Goal: Transaction & Acquisition: Book appointment/travel/reservation

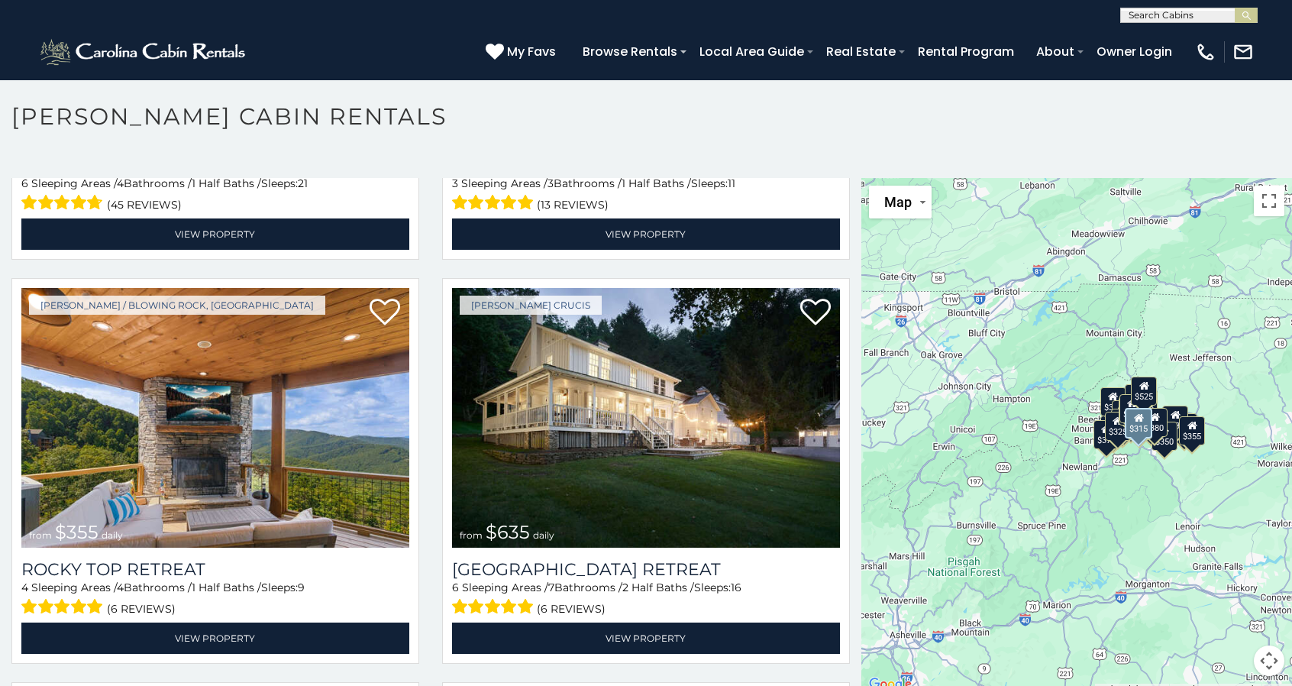
scroll to position [764, 0]
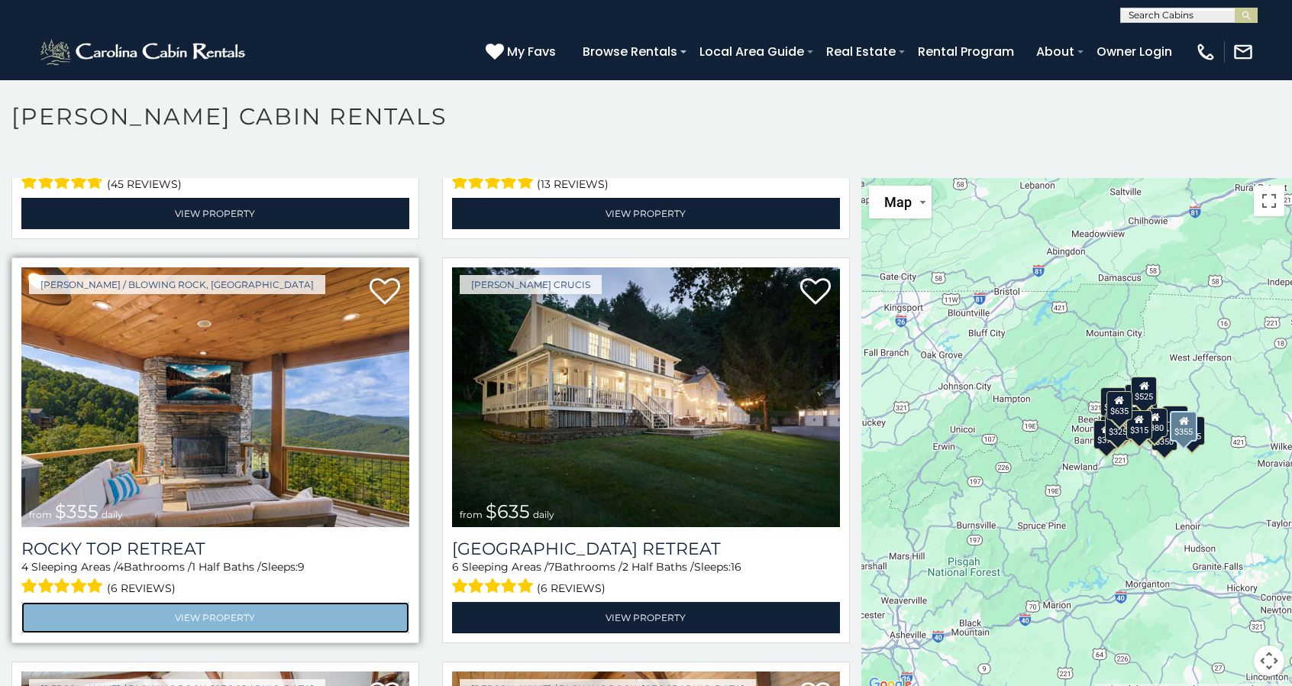
click at [212, 602] on link "View Property" at bounding box center [215, 617] width 388 height 31
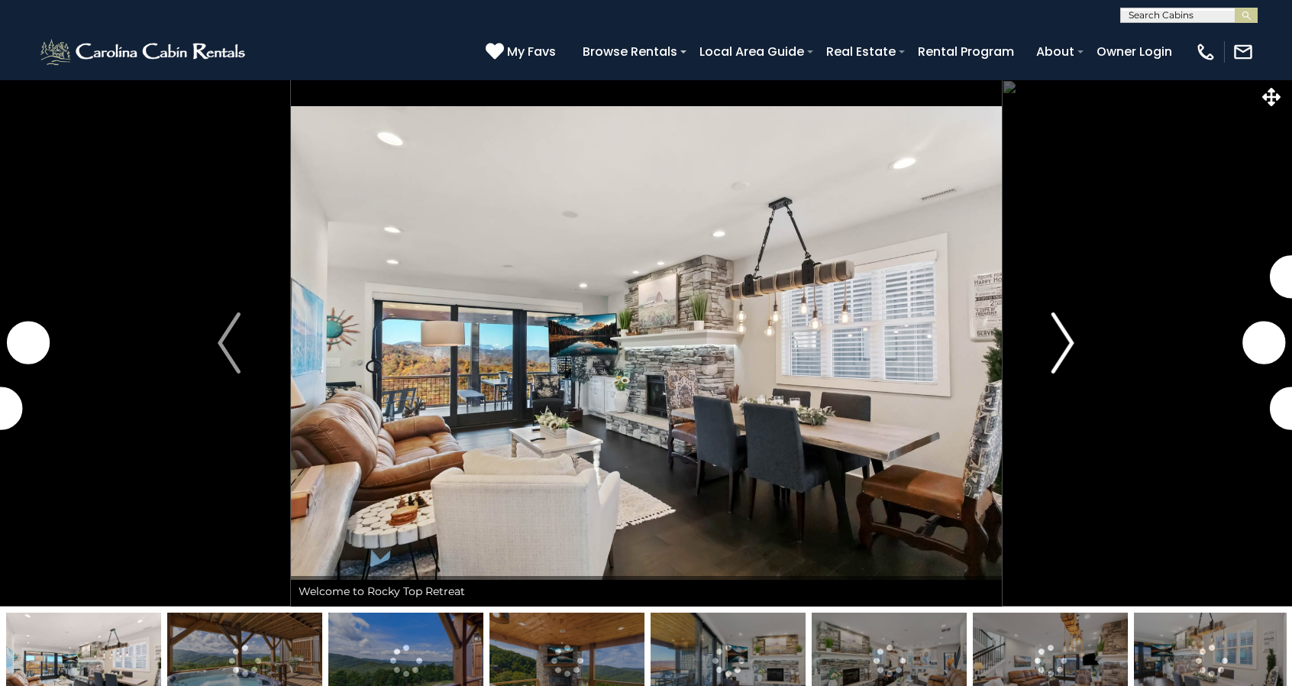
click at [1065, 341] on img "Next" at bounding box center [1063, 342] width 23 height 61
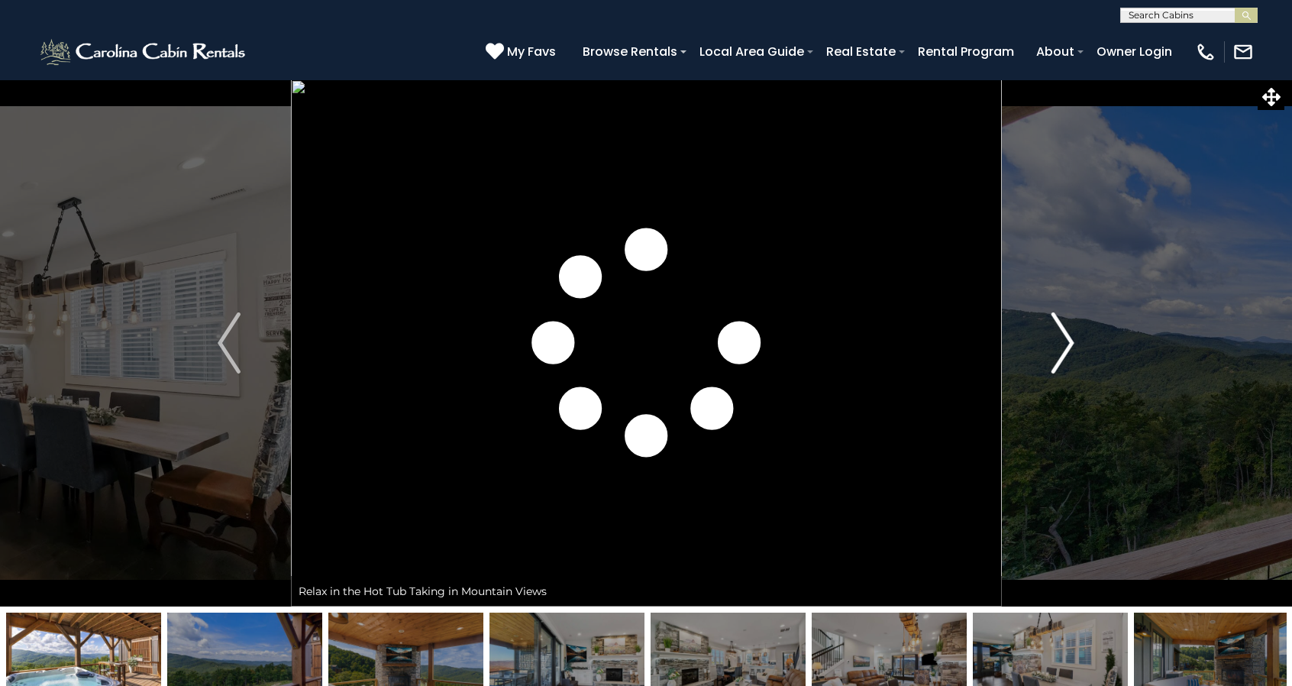
click at [1065, 341] on img "Next" at bounding box center [1063, 342] width 23 height 61
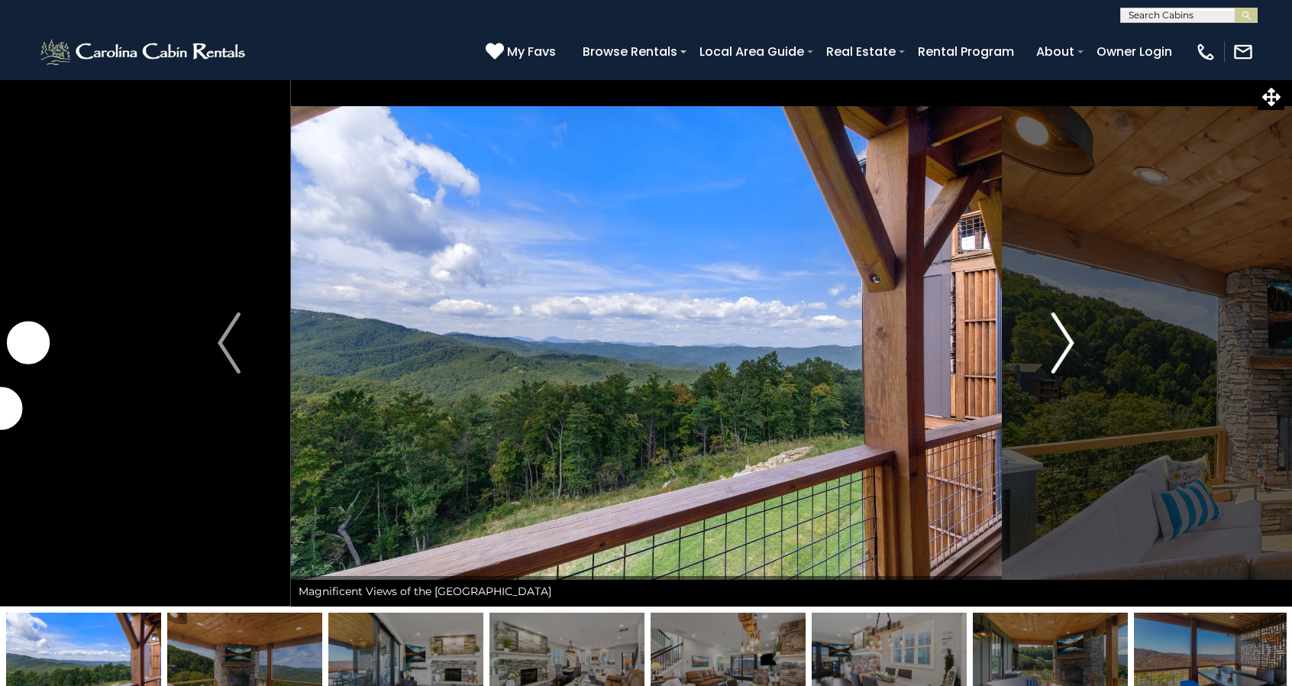
click at [1065, 341] on img "Next" at bounding box center [1063, 342] width 23 height 61
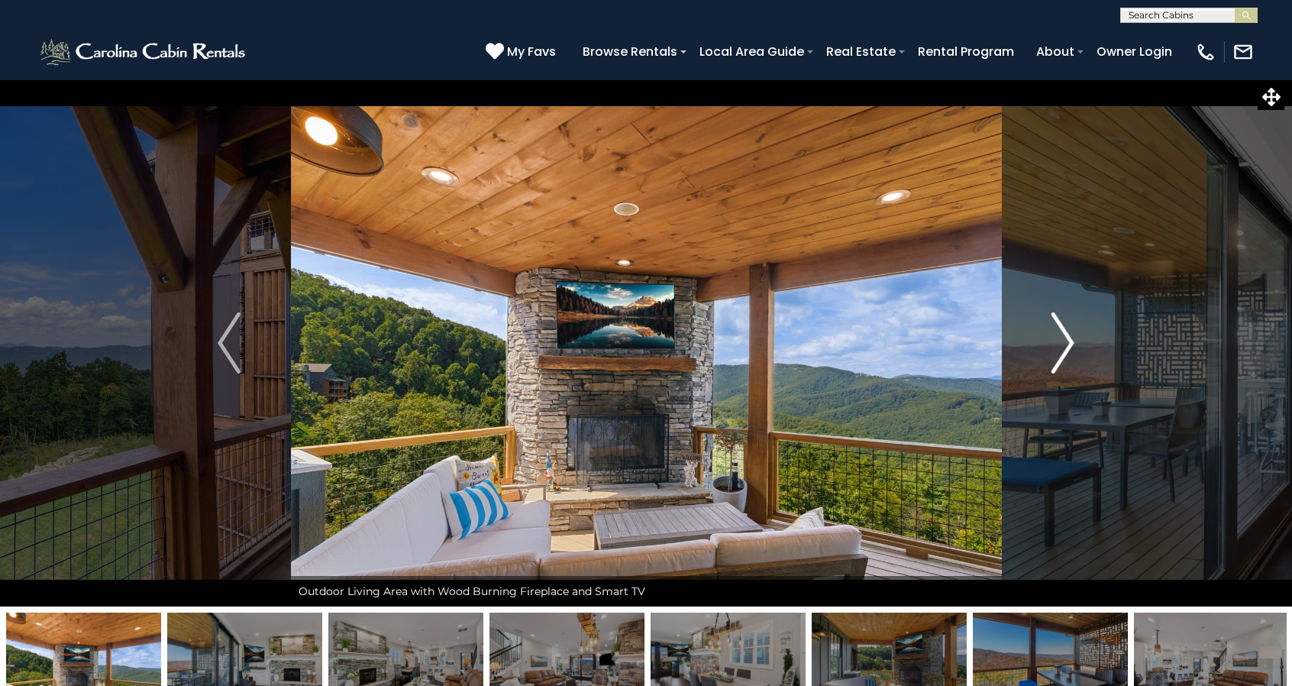
click at [1065, 341] on img "Next" at bounding box center [1063, 342] width 23 height 61
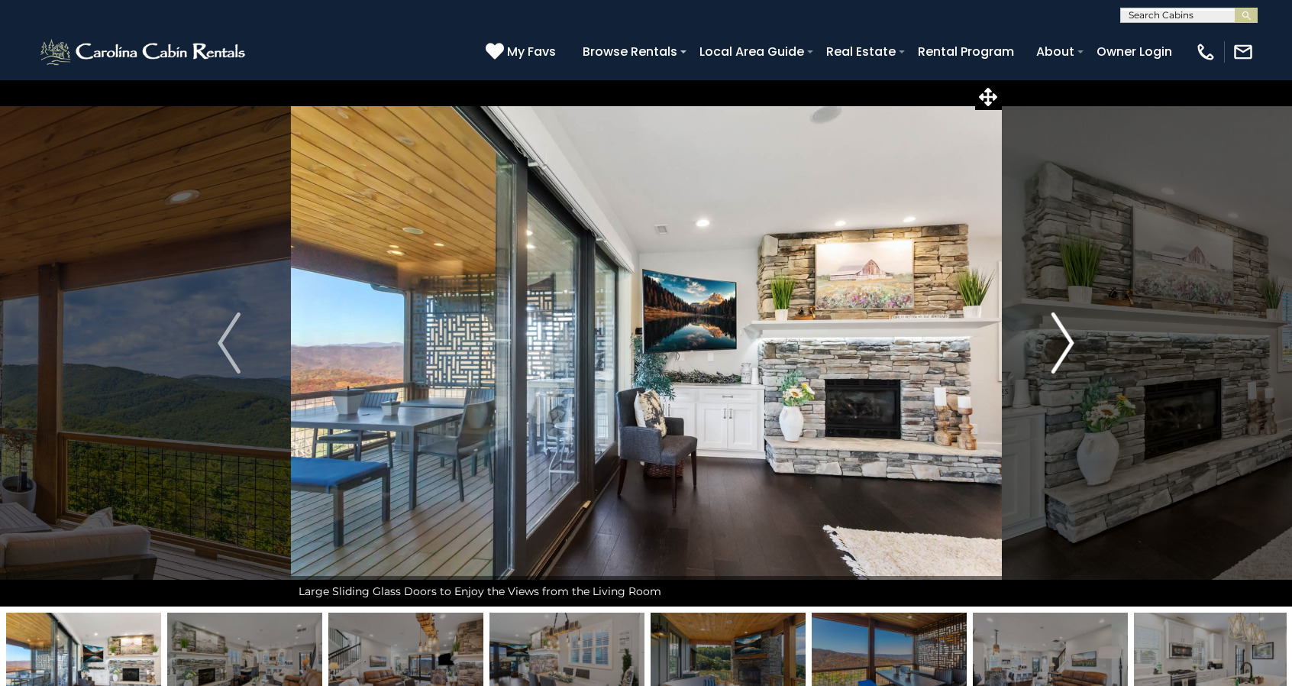
click at [1065, 338] on img "Next" at bounding box center [1063, 342] width 23 height 61
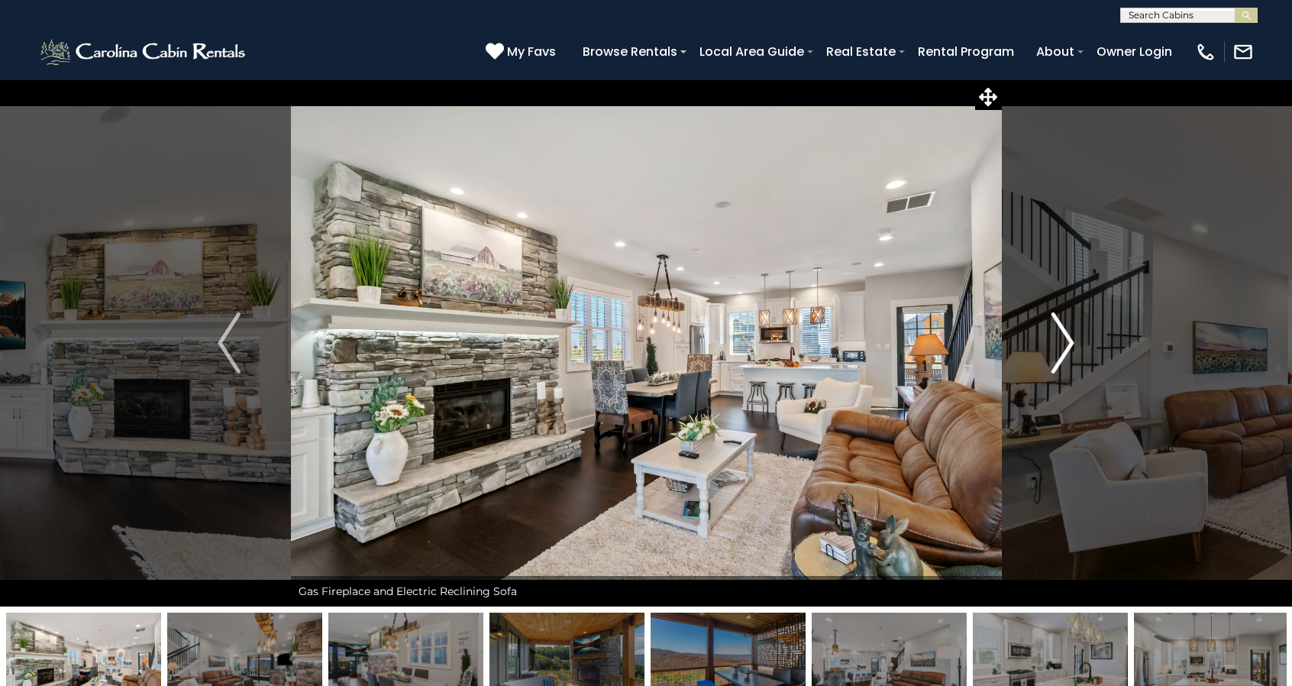
click at [1065, 337] on img "Next" at bounding box center [1063, 342] width 23 height 61
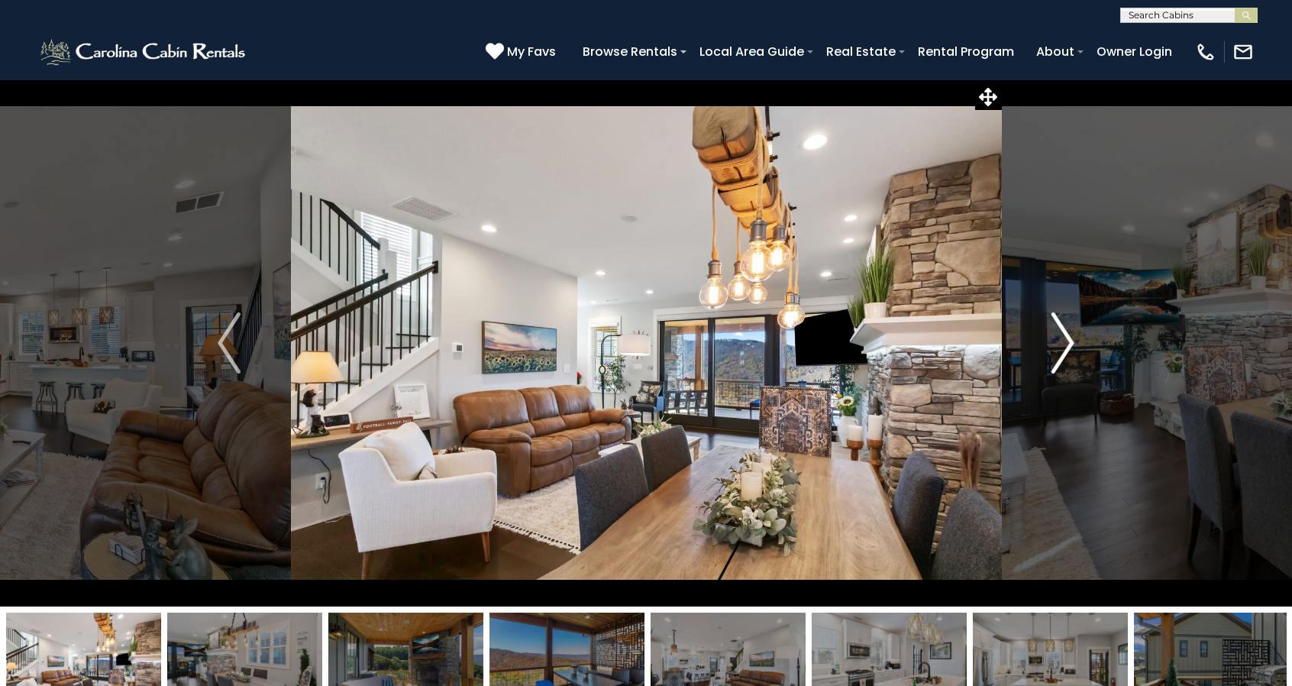
click at [1066, 336] on img "Next" at bounding box center [1063, 342] width 23 height 61
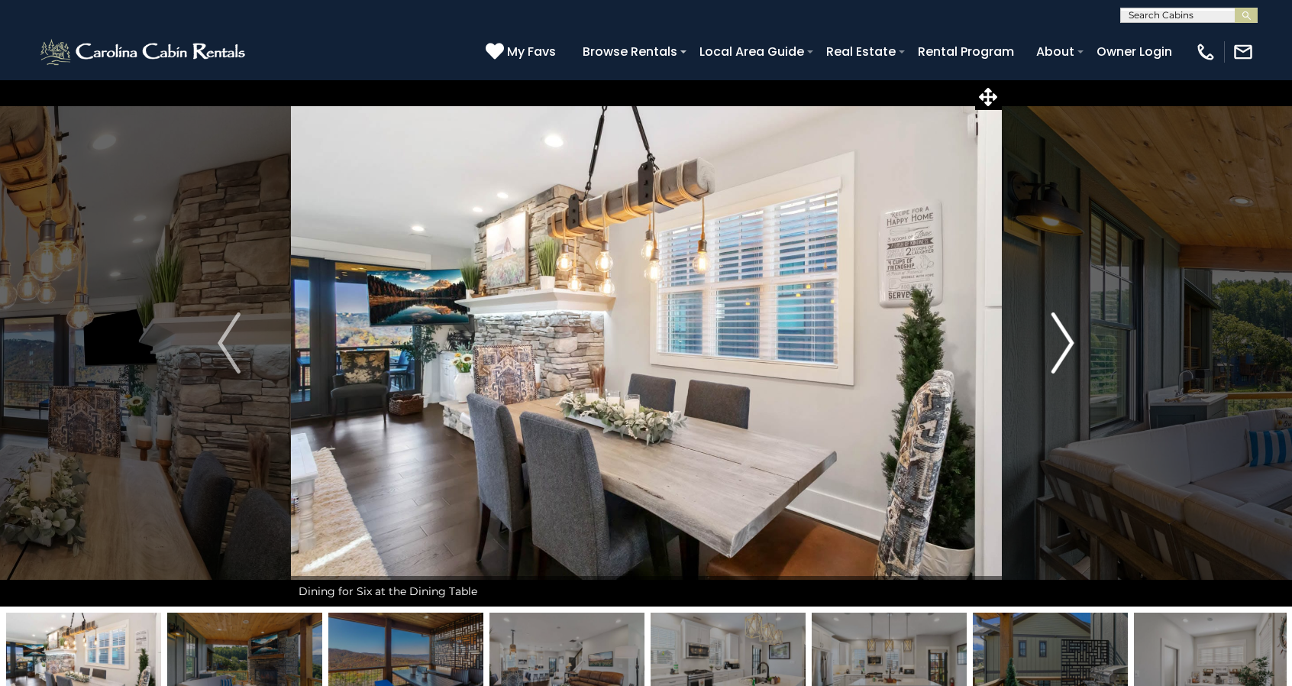
click at [1066, 335] on img "Next" at bounding box center [1063, 342] width 23 height 61
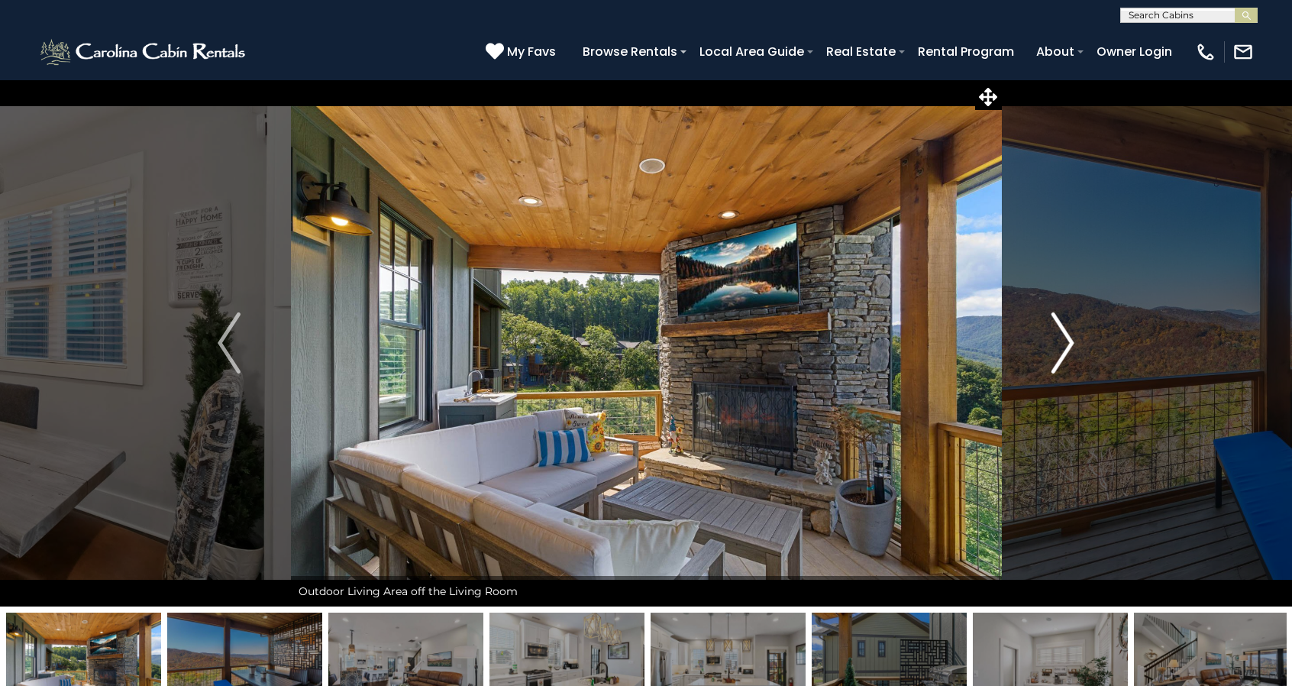
click at [1066, 335] on img "Next" at bounding box center [1063, 342] width 23 height 61
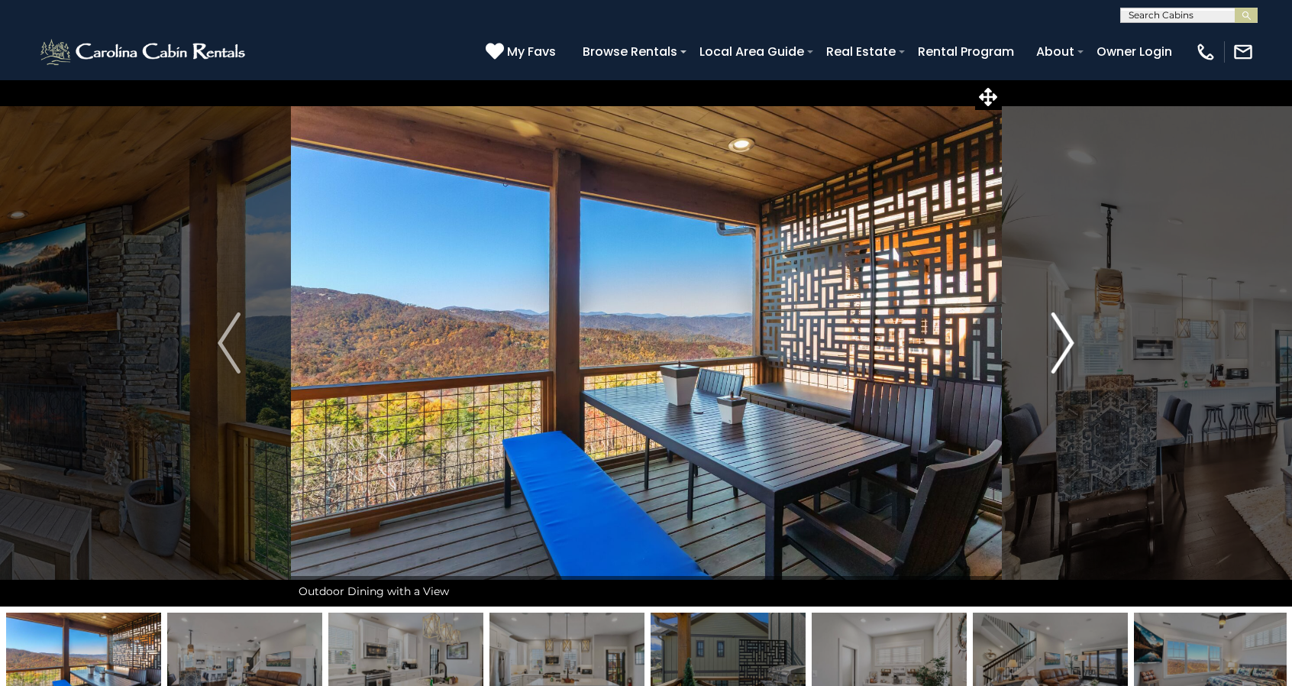
click at [1066, 334] on img "Next" at bounding box center [1063, 342] width 23 height 61
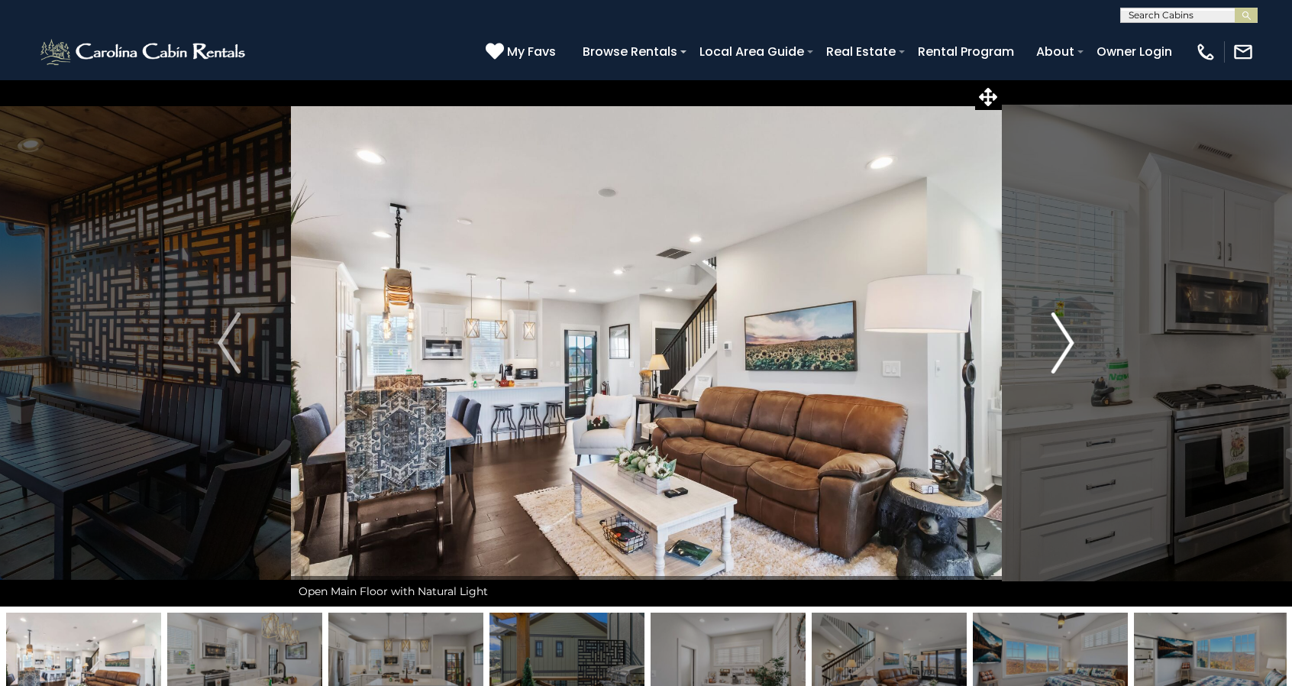
click at [1066, 334] on img "Next" at bounding box center [1063, 342] width 23 height 61
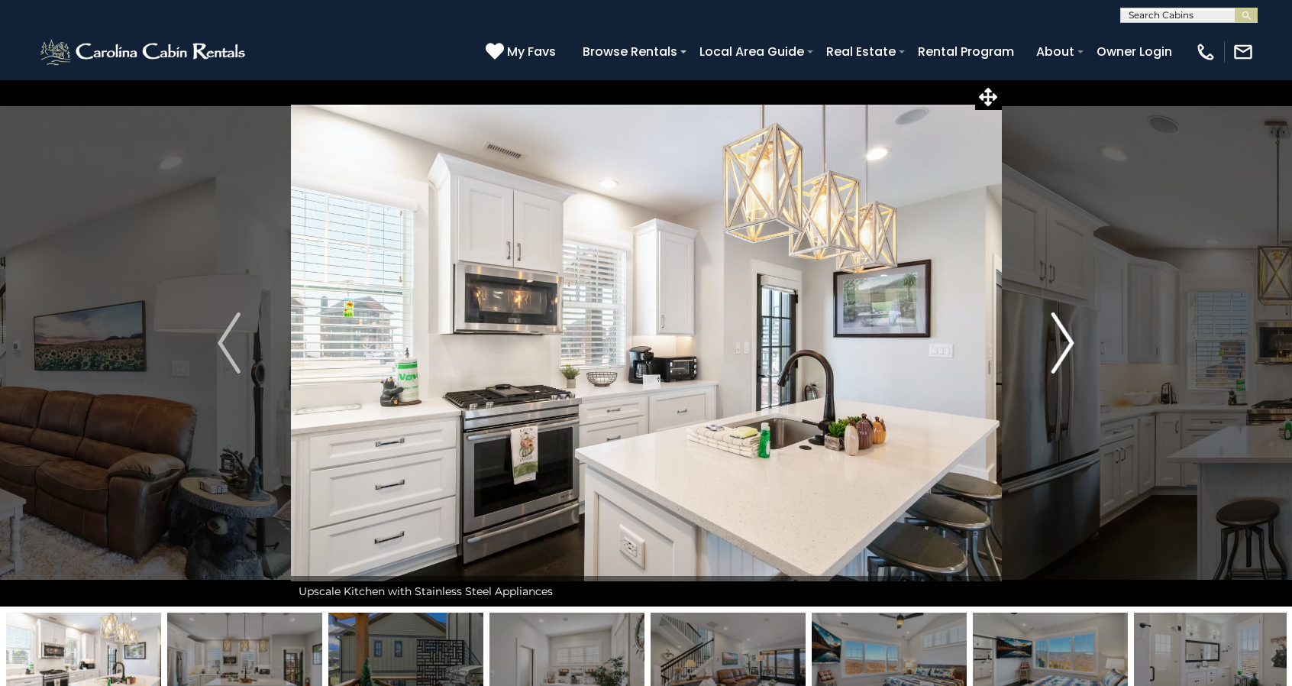
click at [1066, 334] on img "Next" at bounding box center [1063, 342] width 23 height 61
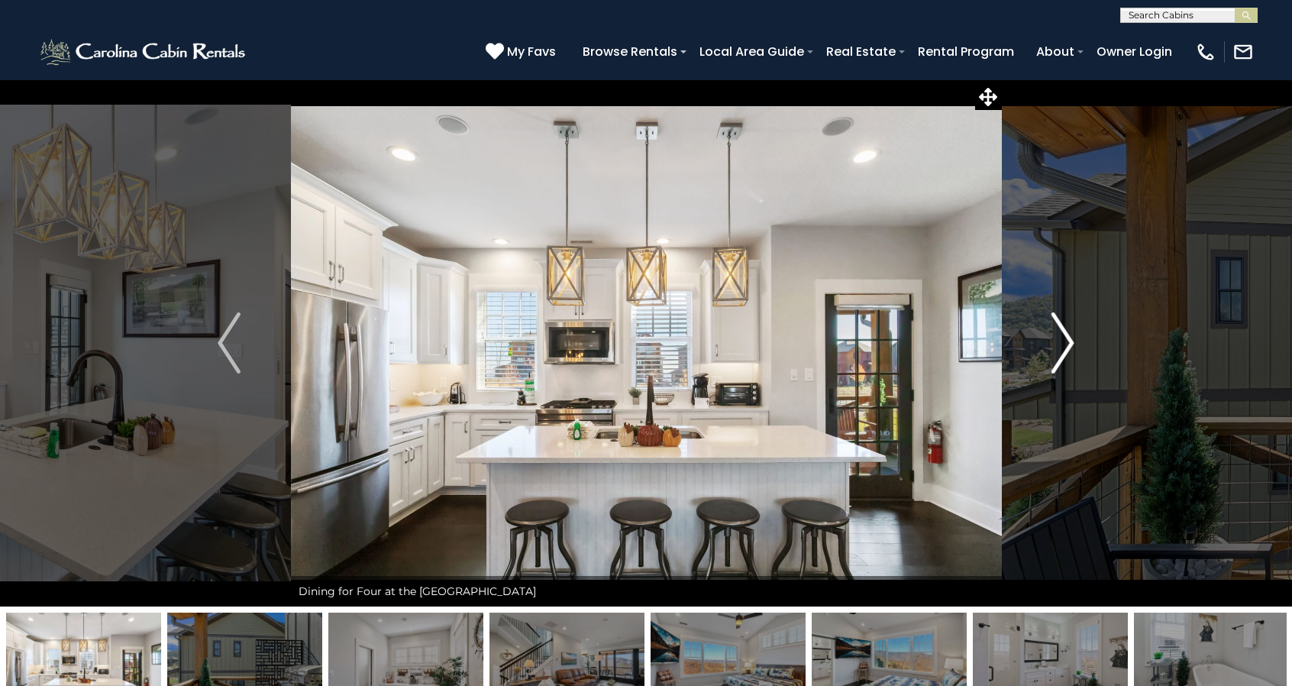
click at [1066, 334] on img "Next" at bounding box center [1063, 342] width 23 height 61
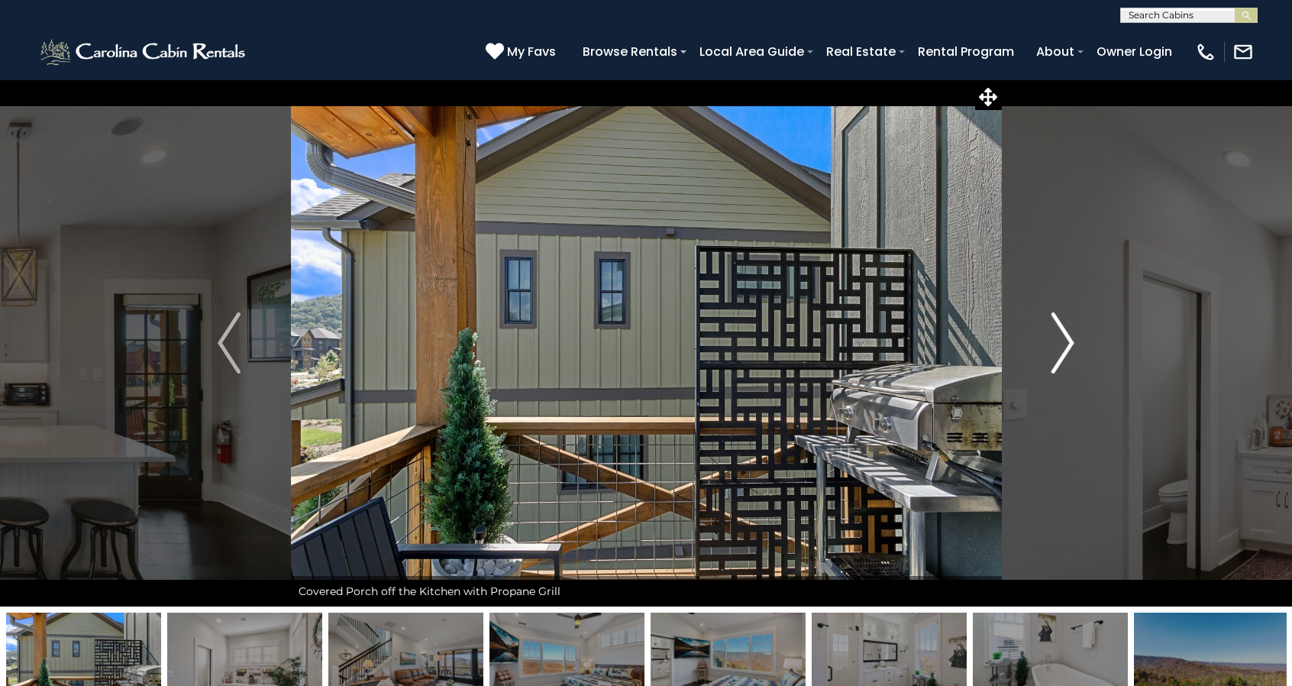
click at [1066, 334] on img "Next" at bounding box center [1063, 342] width 23 height 61
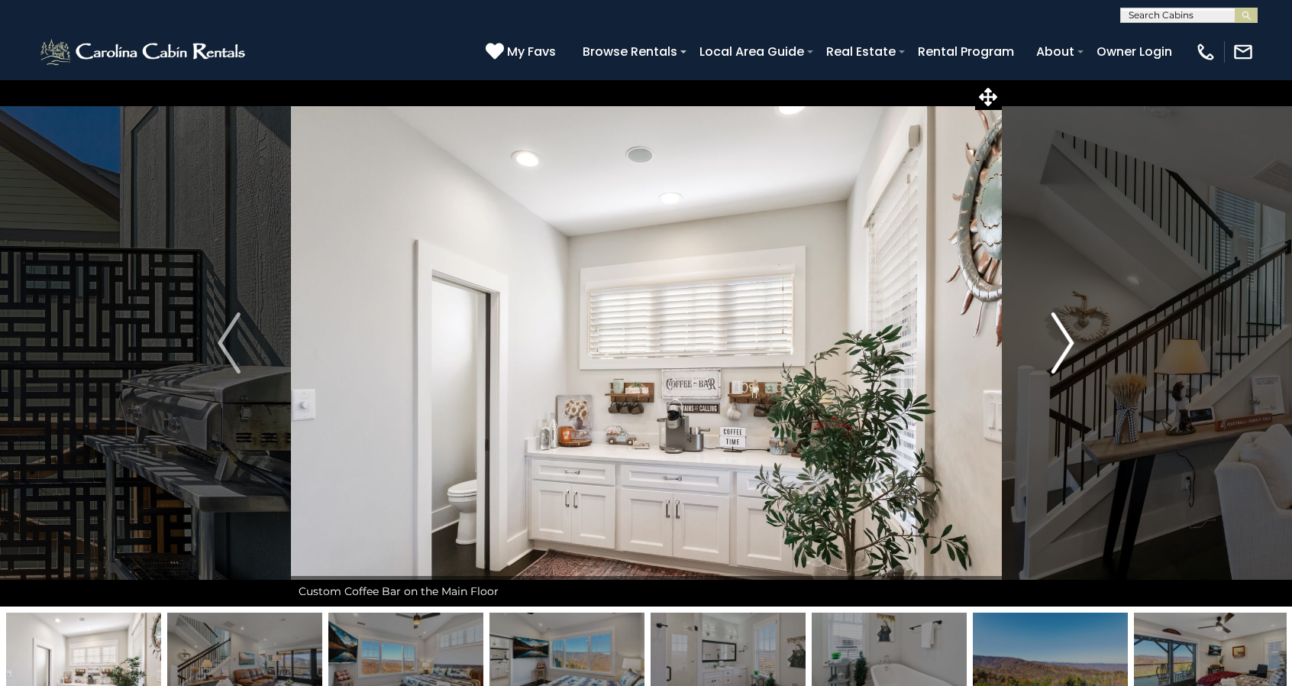
click at [1066, 334] on img "Next" at bounding box center [1063, 342] width 23 height 61
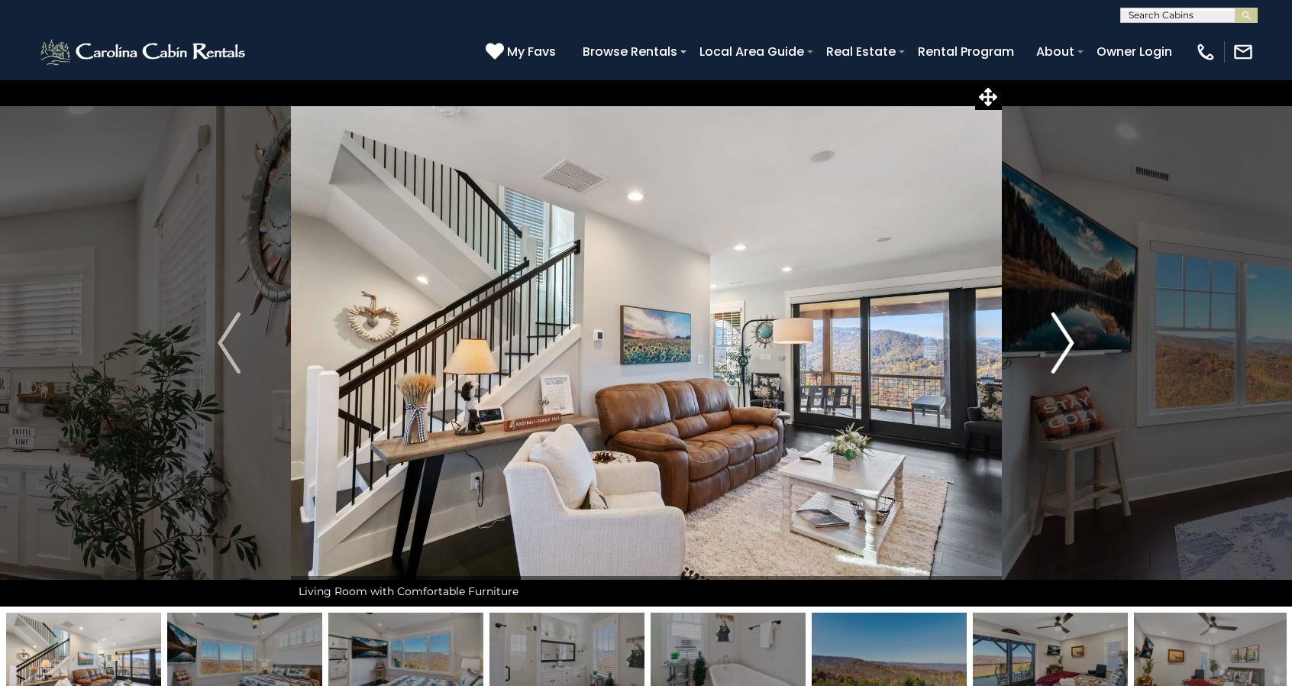
click at [1066, 334] on img "Next" at bounding box center [1063, 342] width 23 height 61
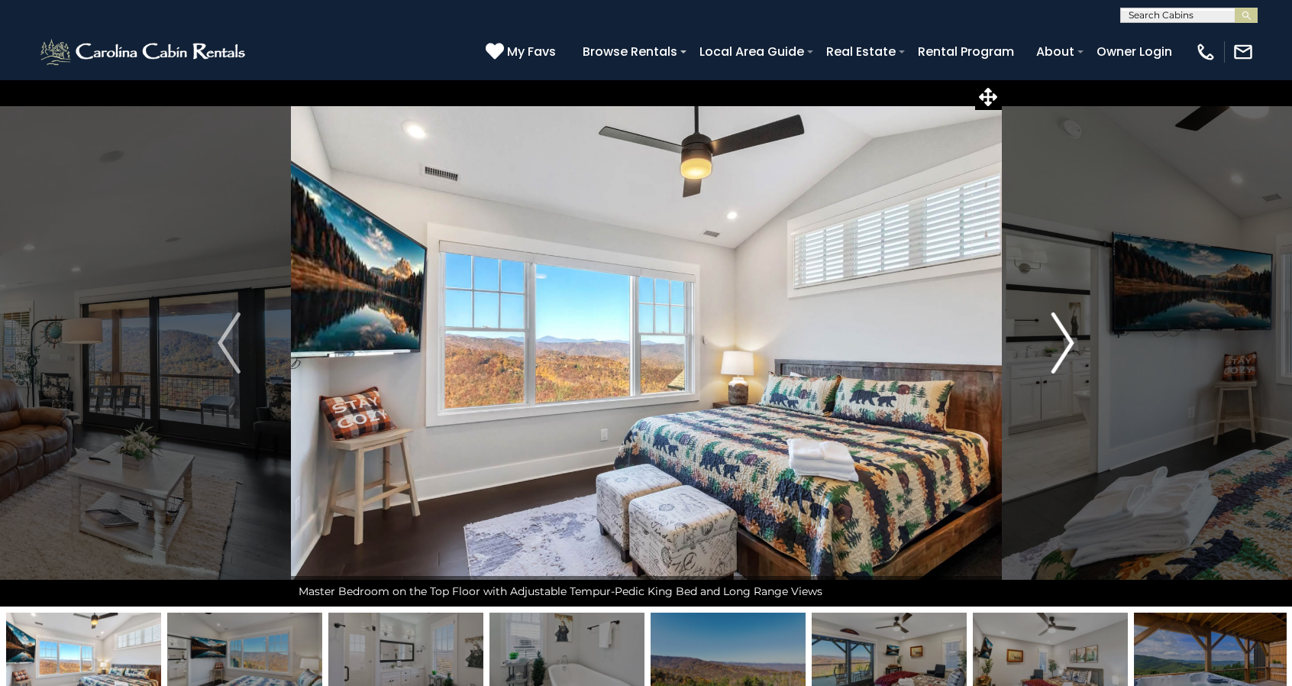
click at [1066, 334] on img "Next" at bounding box center [1063, 342] width 23 height 61
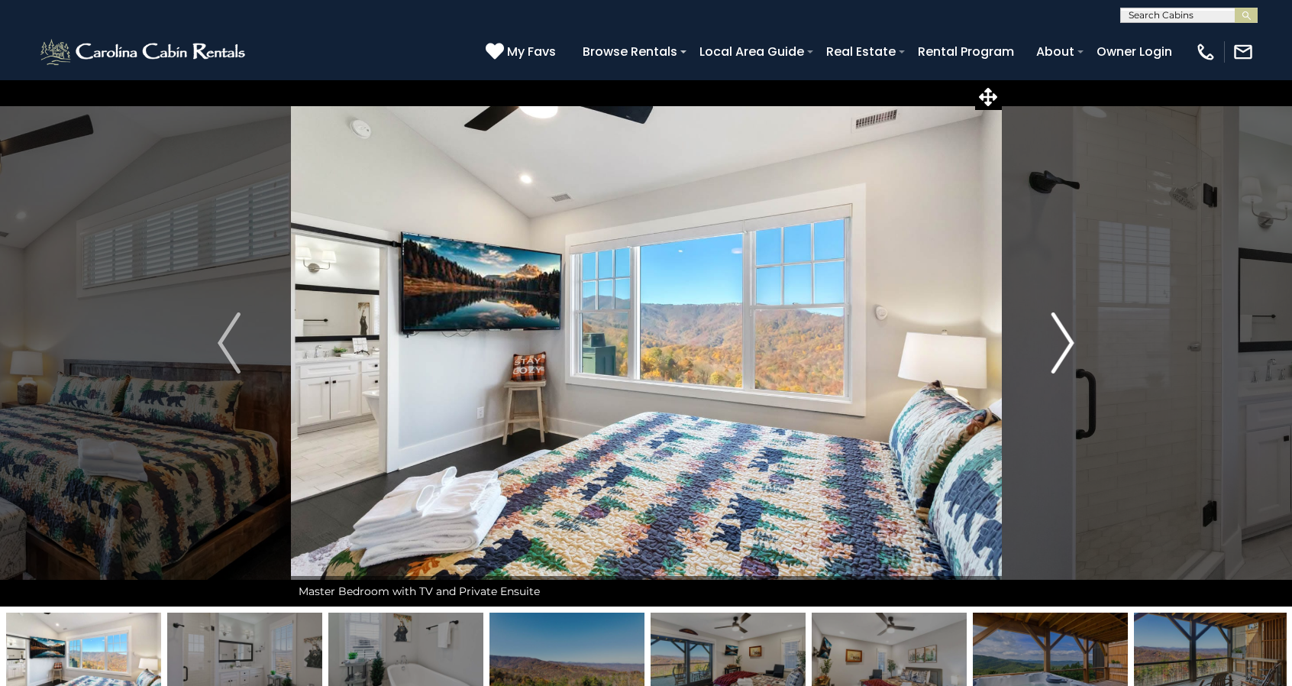
click at [1066, 334] on img "Next" at bounding box center [1063, 342] width 23 height 61
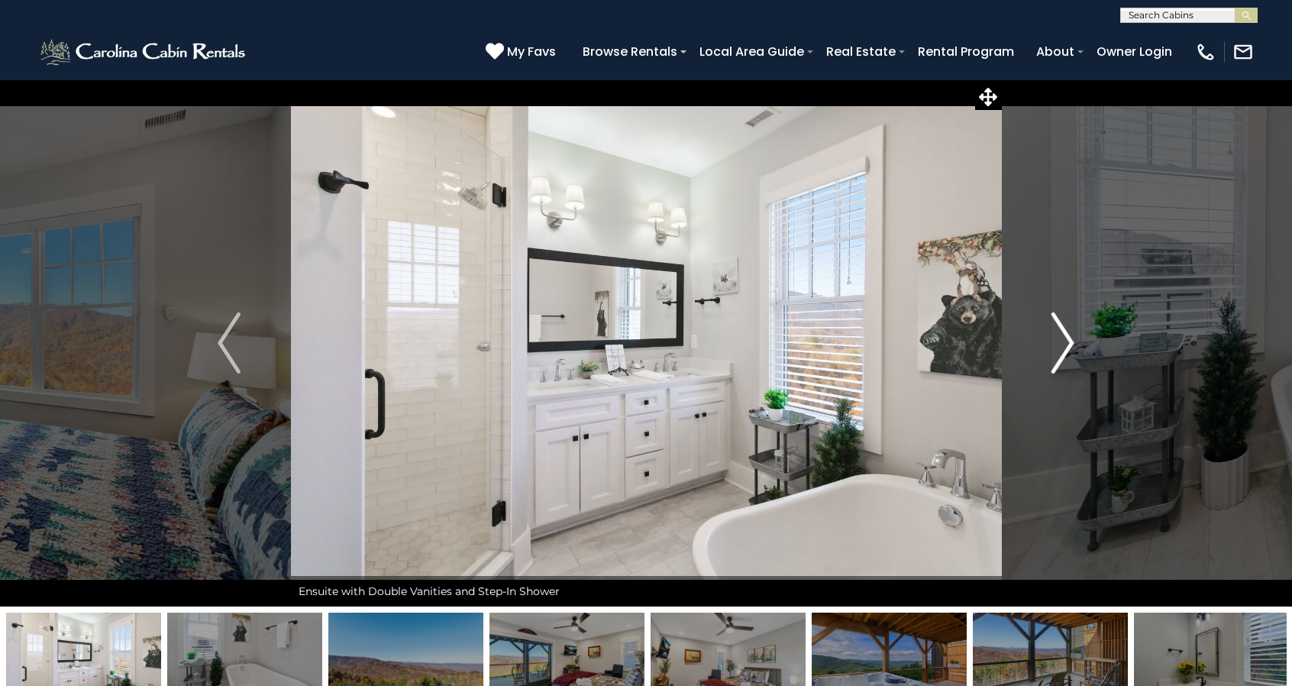
click at [1066, 334] on img "Next" at bounding box center [1063, 342] width 23 height 61
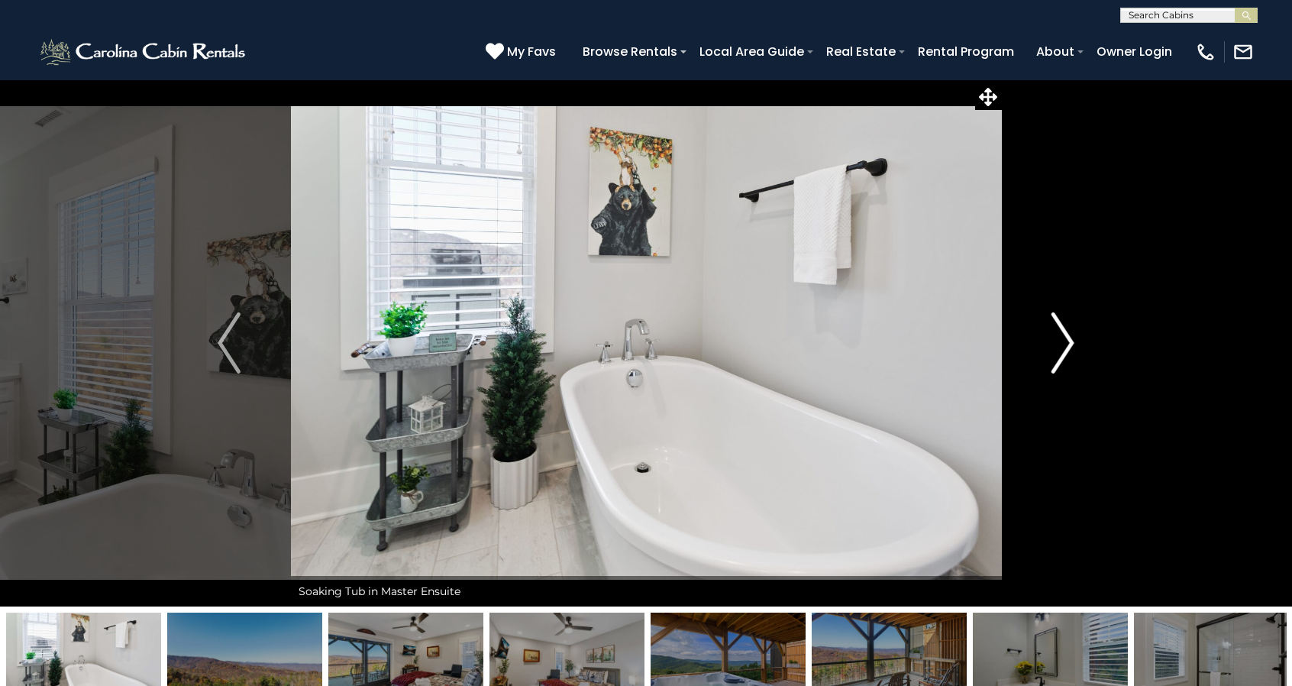
click at [1066, 334] on img "Next" at bounding box center [1063, 342] width 23 height 61
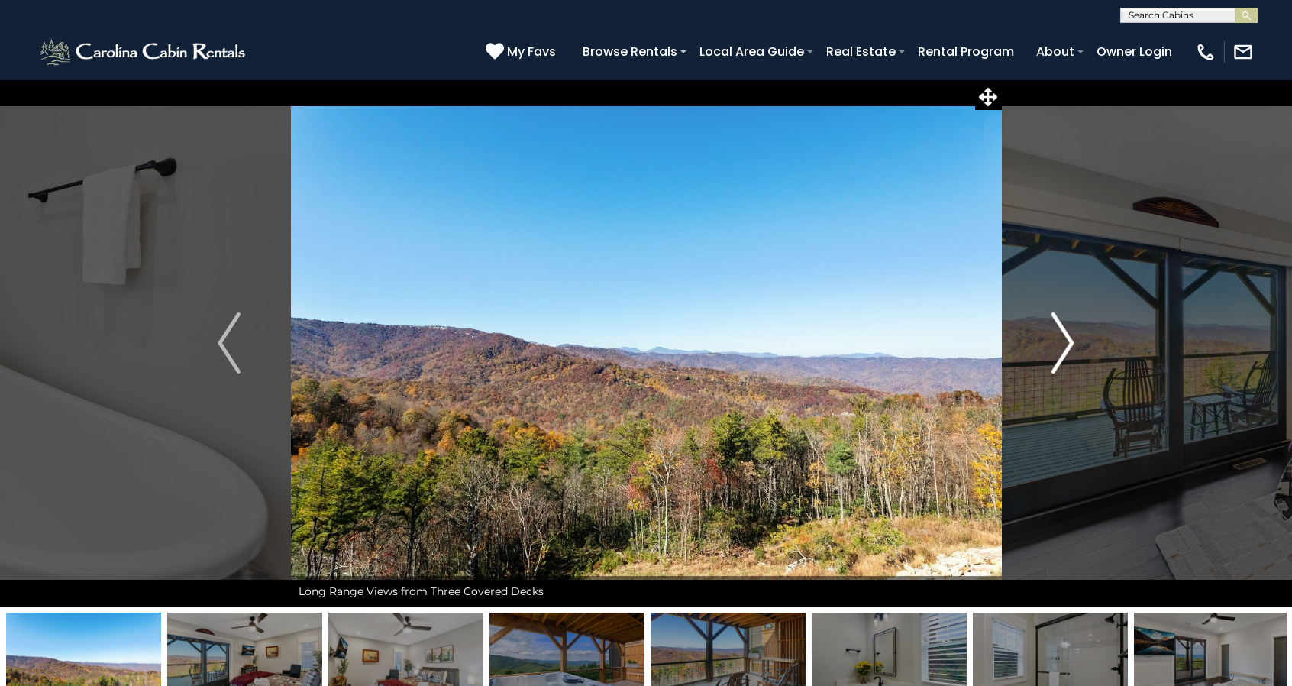
click at [1066, 334] on img "Next" at bounding box center [1063, 342] width 23 height 61
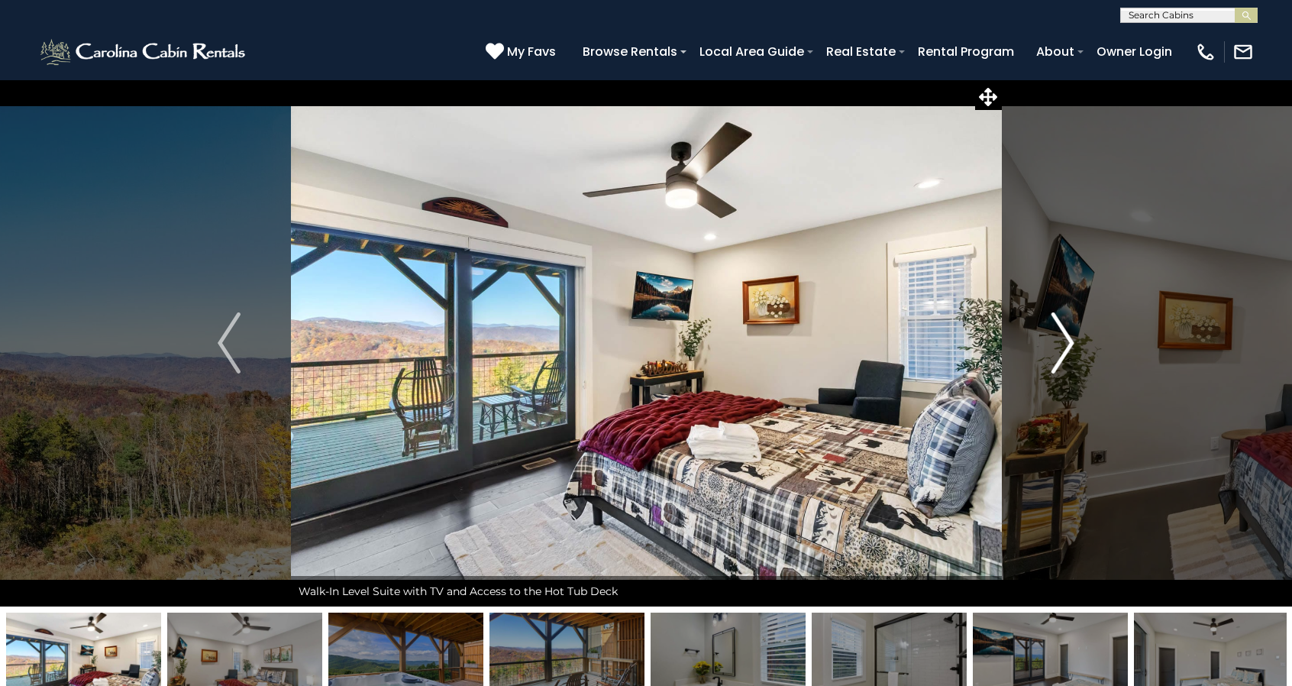
click at [1066, 334] on img "Next" at bounding box center [1063, 342] width 23 height 61
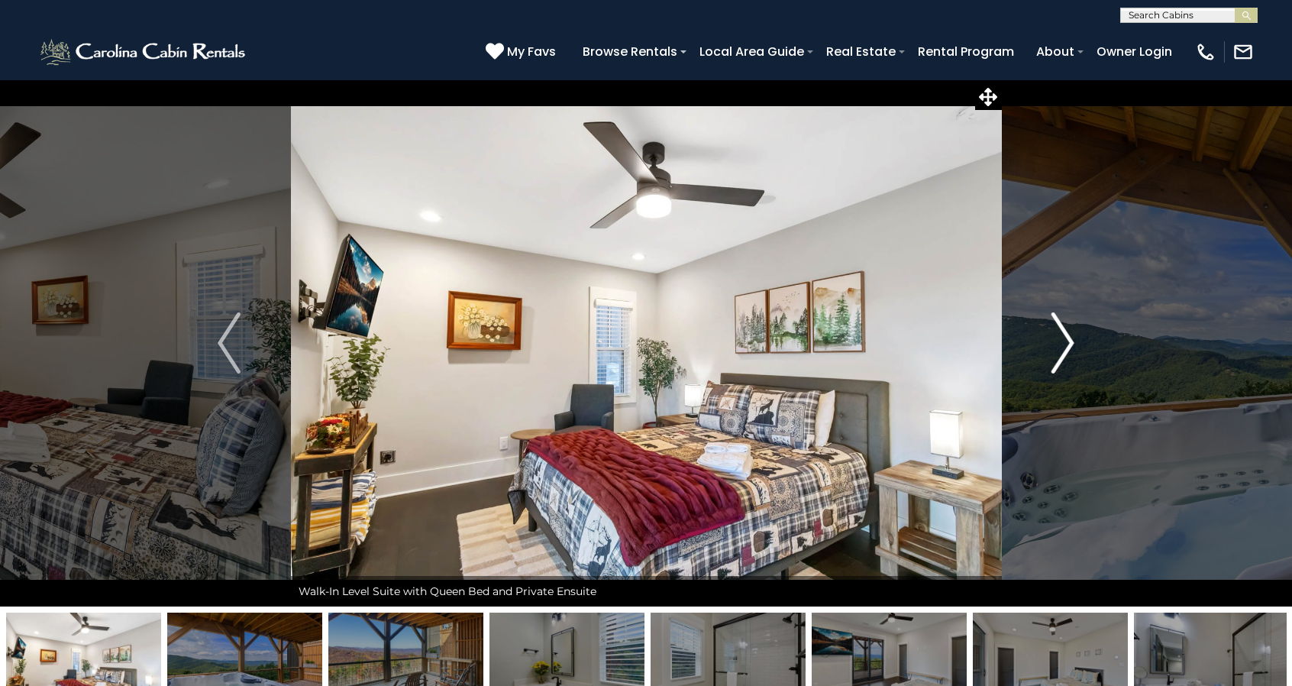
click at [1066, 334] on img "Next" at bounding box center [1063, 342] width 23 height 61
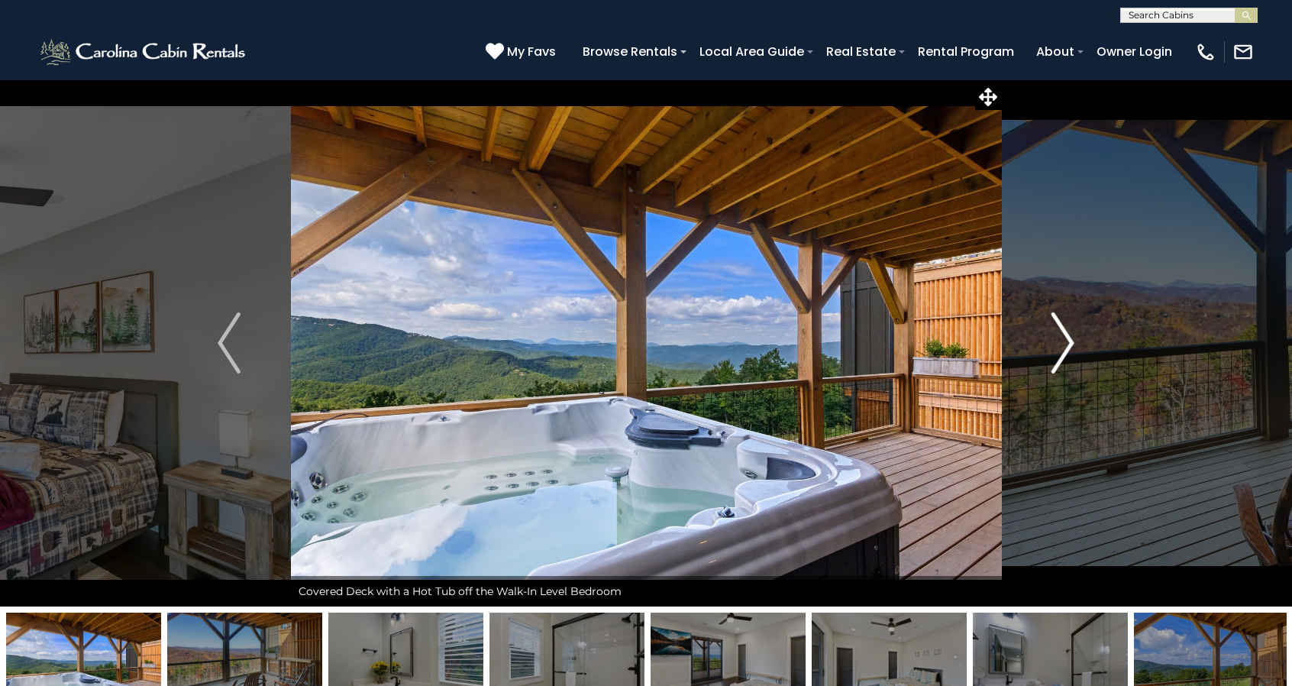
click at [1066, 334] on img "Next" at bounding box center [1063, 342] width 23 height 61
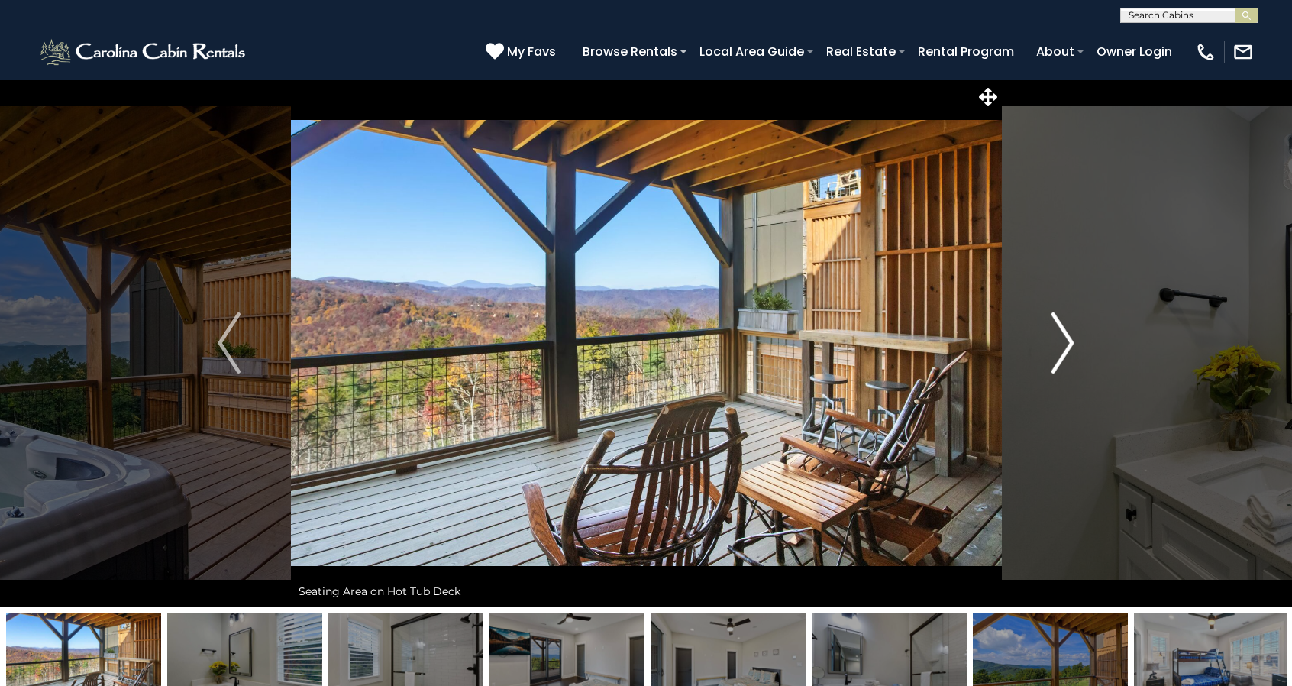
click at [1066, 334] on img "Next" at bounding box center [1063, 342] width 23 height 61
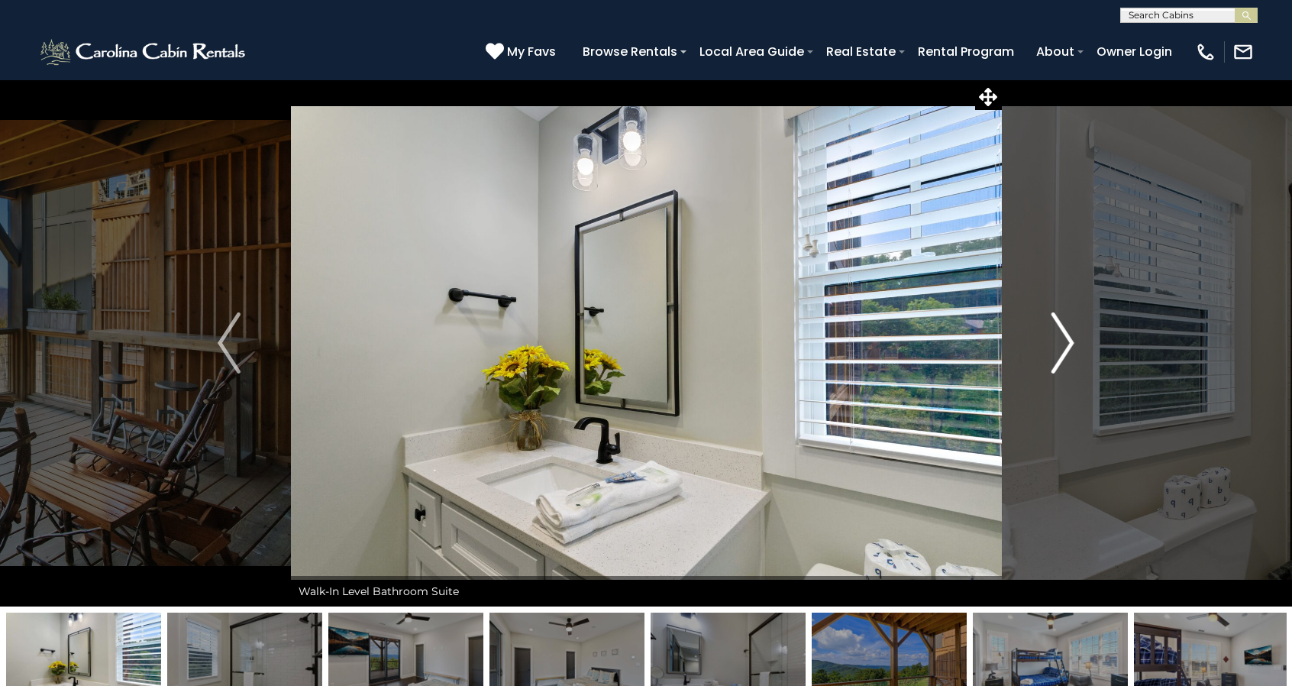
click at [1066, 334] on img "Next" at bounding box center [1063, 342] width 23 height 61
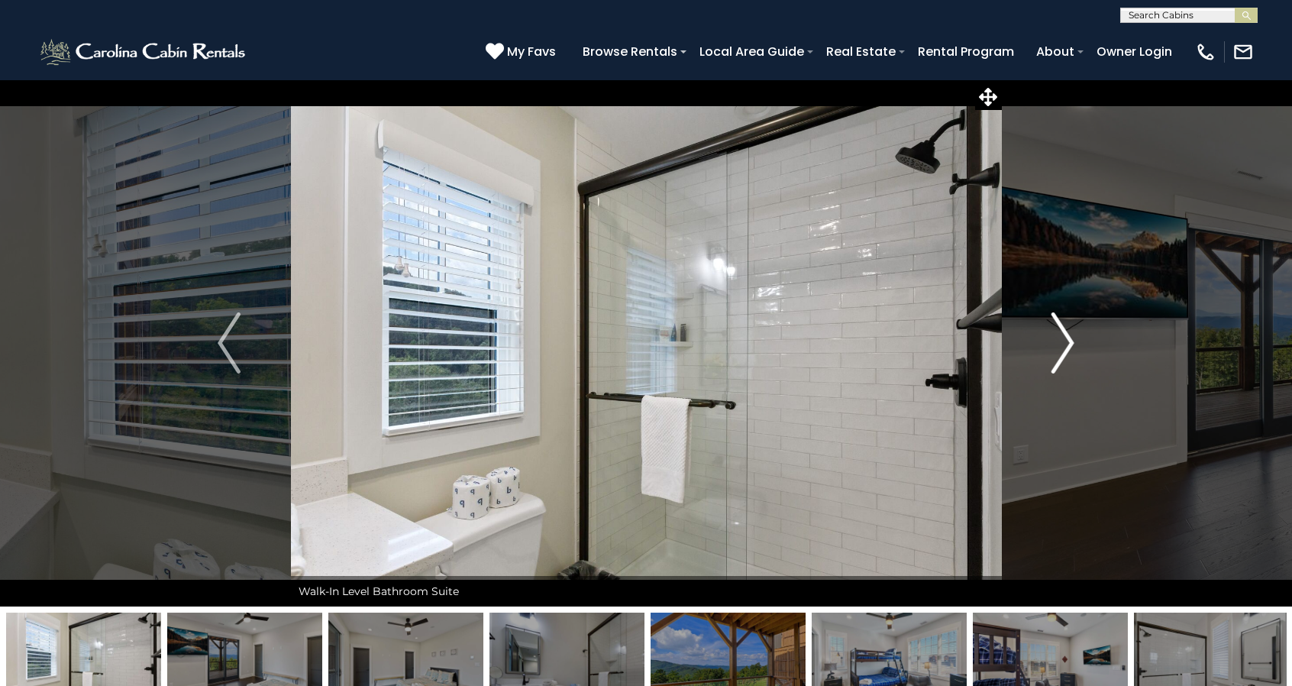
click at [1066, 334] on img "Next" at bounding box center [1063, 342] width 23 height 61
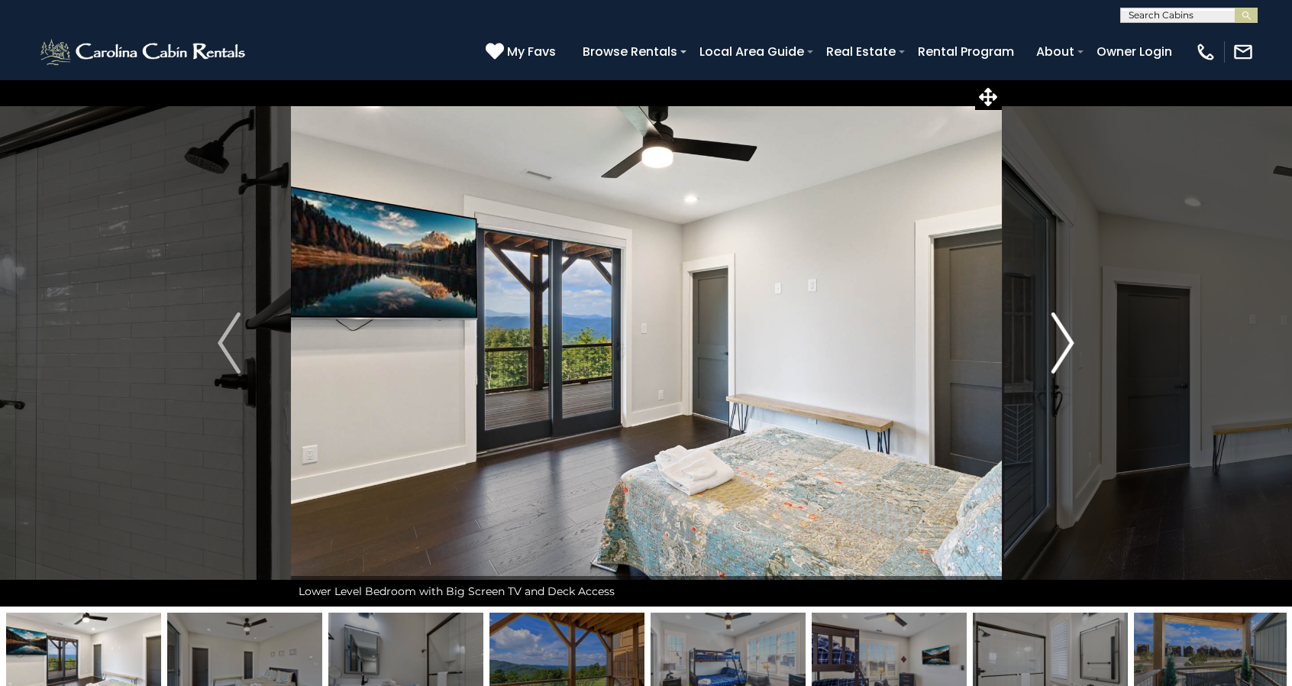
click at [1066, 335] on img "Next" at bounding box center [1063, 342] width 23 height 61
